Goal: Transaction & Acquisition: Purchase product/service

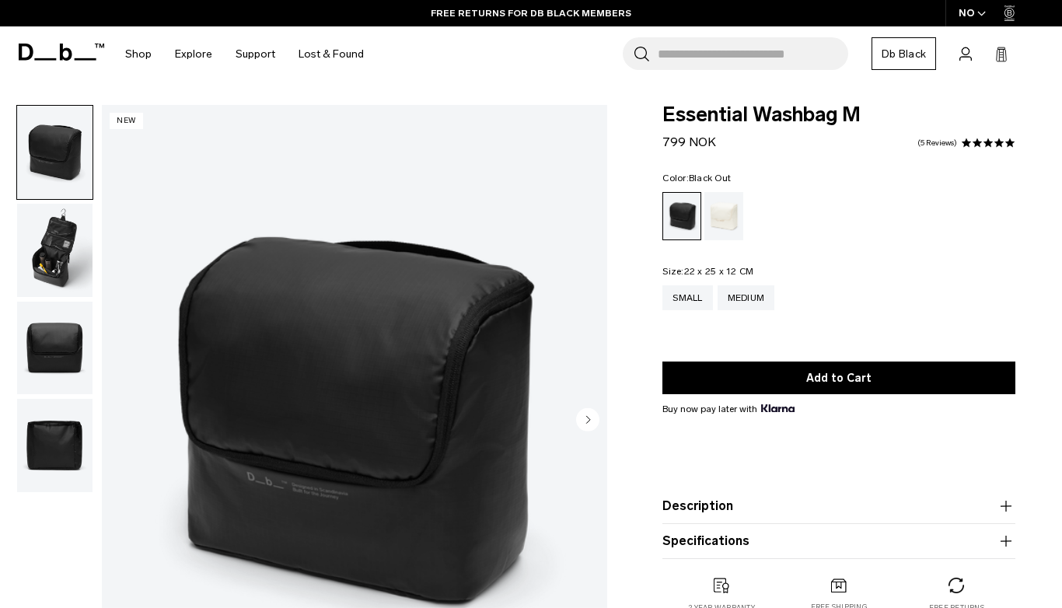
click at [48, 263] on img "button" at bounding box center [54, 250] width 75 height 93
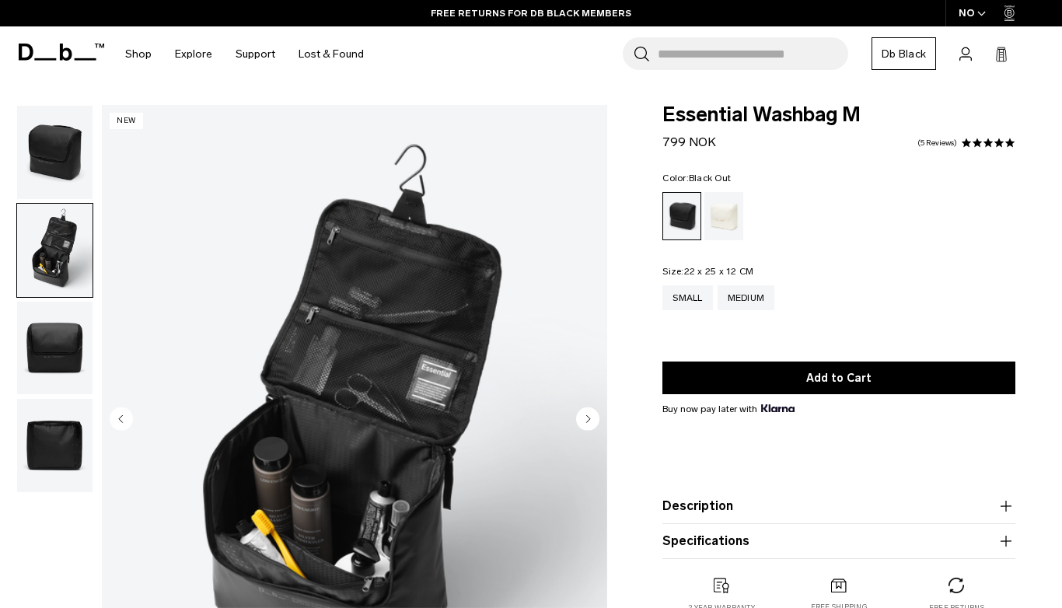
click at [40, 134] on img "button" at bounding box center [54, 152] width 75 height 93
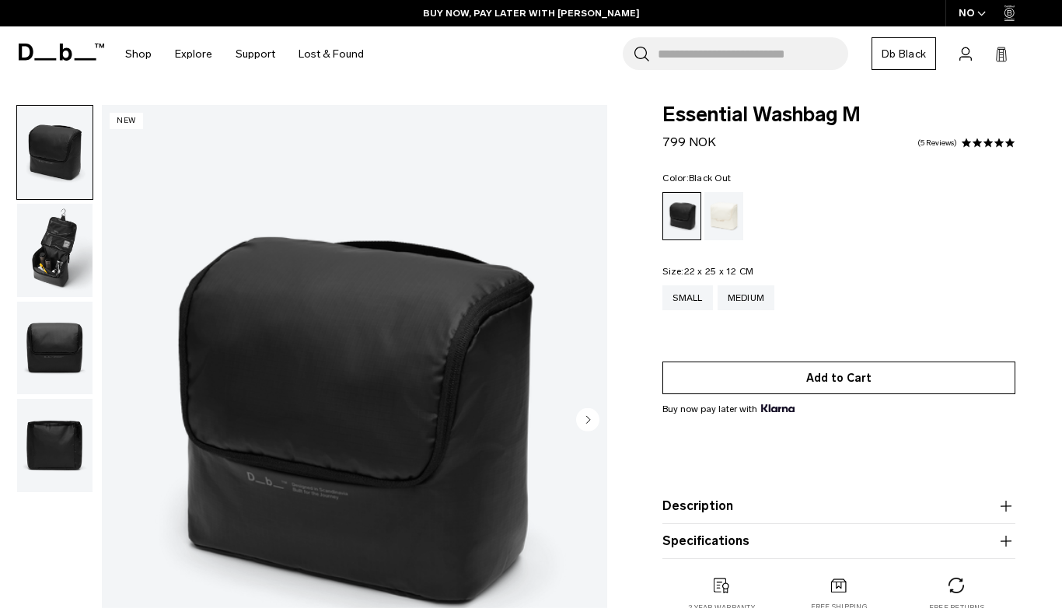
click at [822, 383] on button "Add to Cart" at bounding box center [838, 377] width 353 height 33
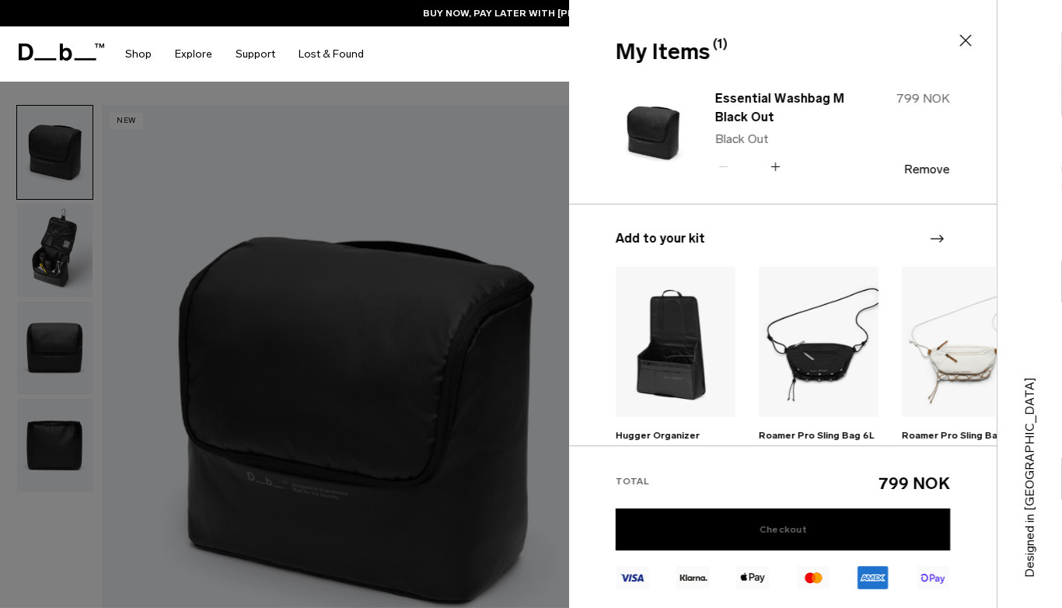
click at [744, 522] on link "Checkout" at bounding box center [783, 529] width 334 height 42
